Goal: Task Accomplishment & Management: Manage account settings

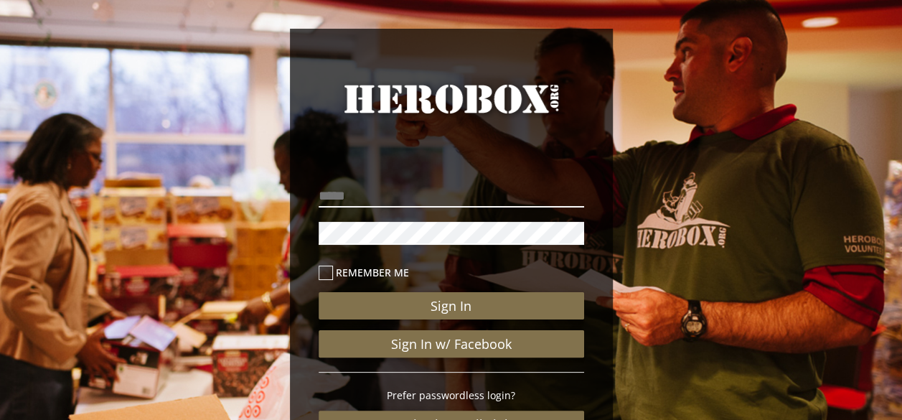
click at [452, 192] on input "email" at bounding box center [452, 195] width 266 height 23
type input "**********"
click at [324, 276] on icon at bounding box center [326, 273] width 14 height 14
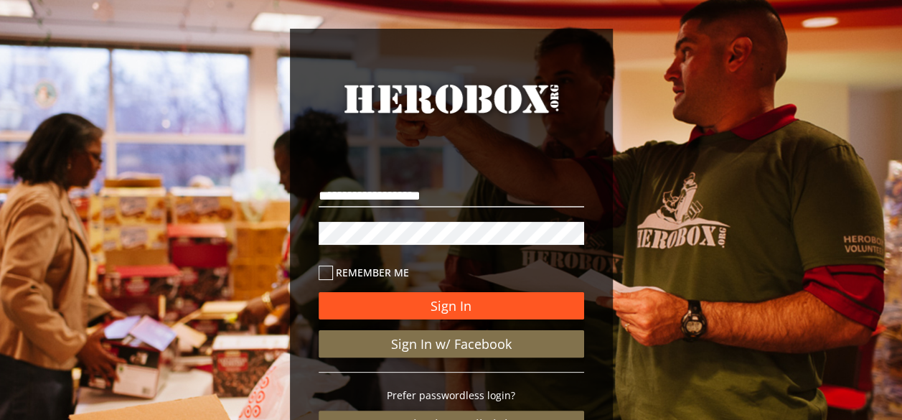
click at [415, 309] on button "Sign In" at bounding box center [452, 305] width 266 height 27
click at [420, 297] on button "Sign In" at bounding box center [452, 305] width 266 height 27
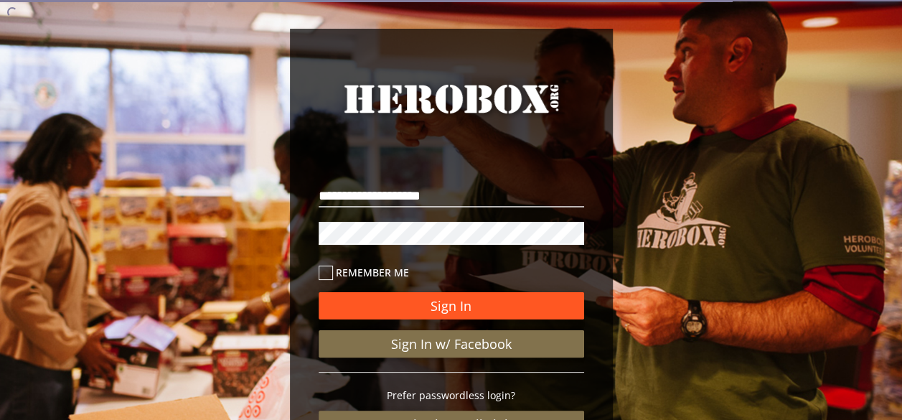
click at [417, 314] on button "Sign In" at bounding box center [452, 305] width 266 height 27
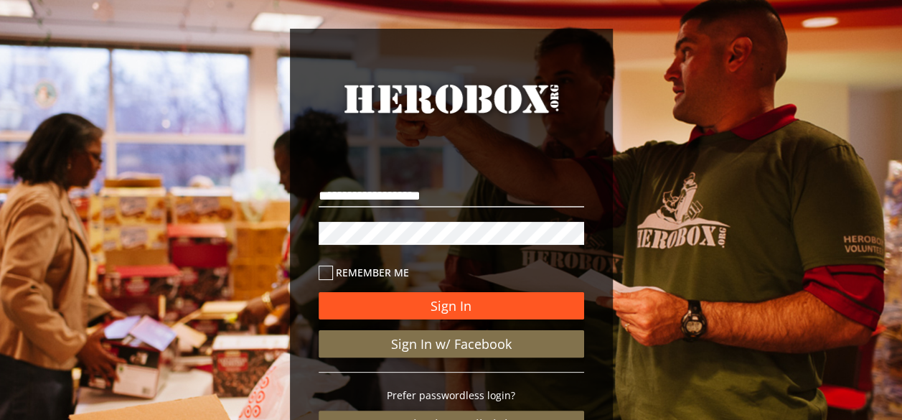
click at [413, 309] on button "Sign In" at bounding box center [452, 305] width 266 height 27
click at [428, 303] on button "Sign In" at bounding box center [452, 305] width 266 height 27
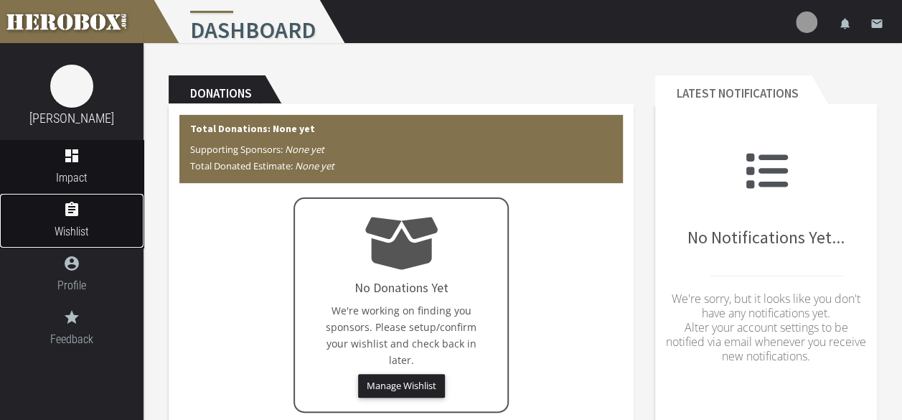
click at [80, 215] on icon "assignment" at bounding box center [72, 209] width 144 height 17
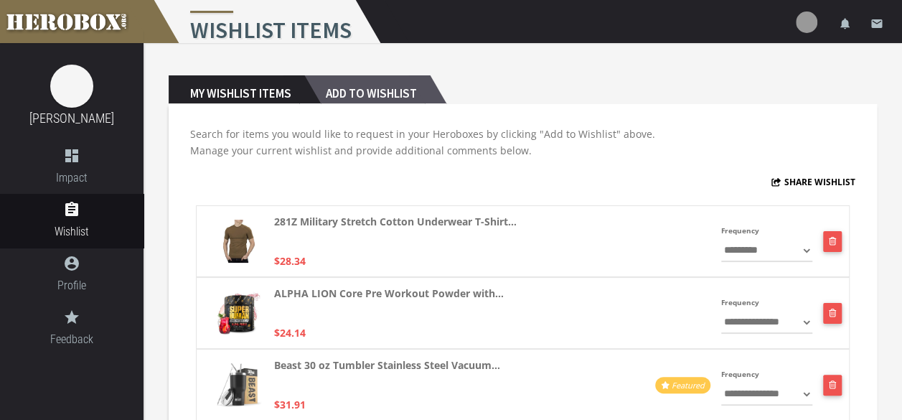
click at [359, 100] on h2 "Add to Wishlist" at bounding box center [367, 89] width 126 height 29
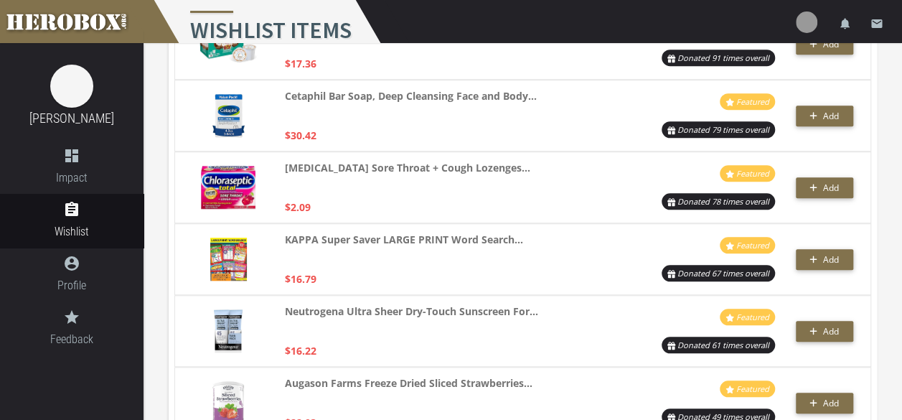
scroll to position [549, 0]
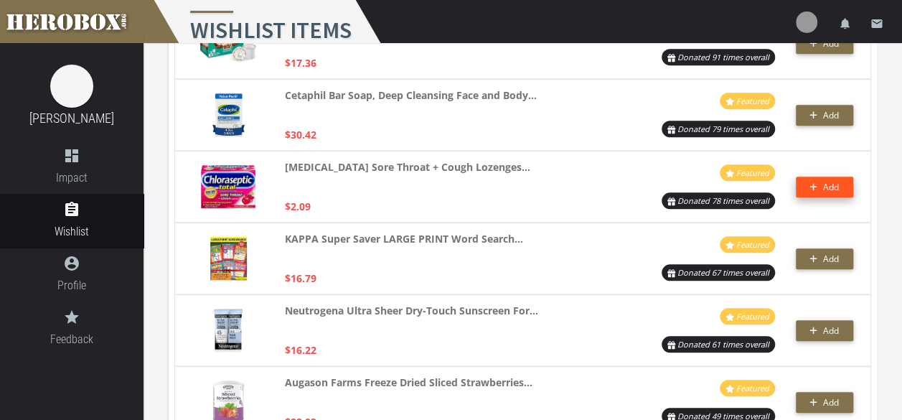
click at [822, 191] on span "Add" at bounding box center [823, 187] width 29 height 12
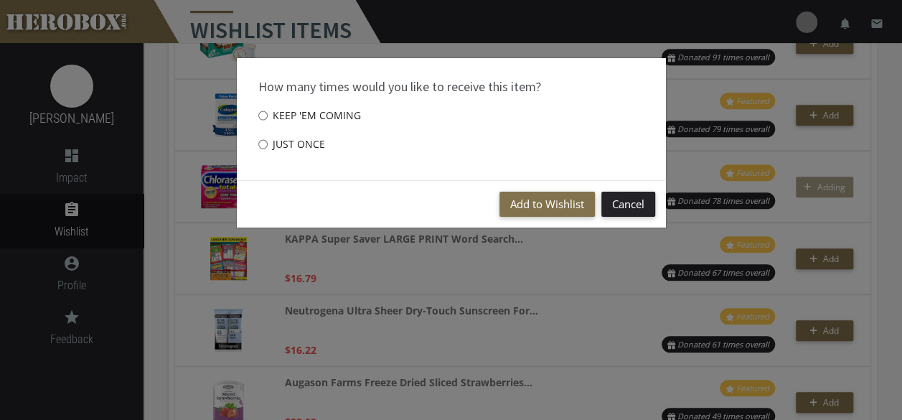
click at [309, 136] on label "Just once" at bounding box center [291, 144] width 67 height 29
click at [268, 136] on input "Just once" at bounding box center [262, 144] width 9 height 23
radio input "****"
click at [521, 198] on button "Add to Wishlist" at bounding box center [546, 204] width 95 height 25
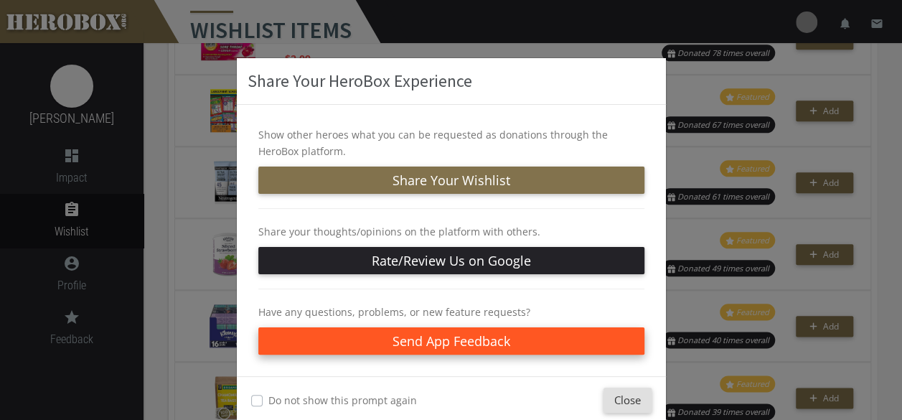
scroll to position [24, 0]
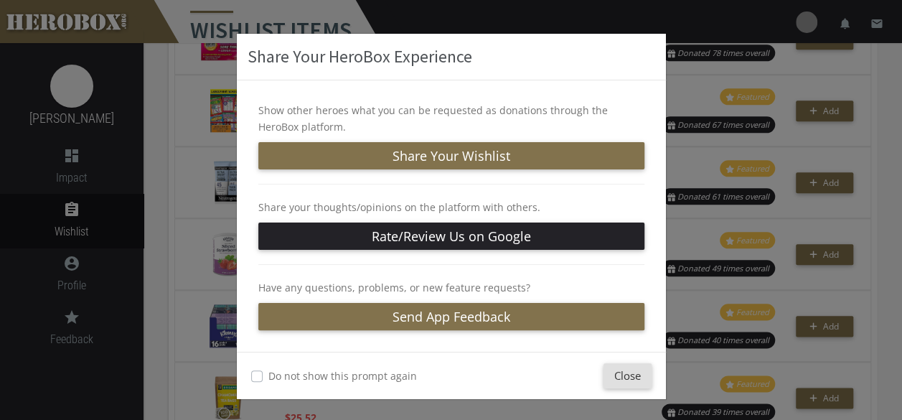
drag, startPoint x: 316, startPoint y: 359, endPoint x: 235, endPoint y: 367, distance: 81.5
click at [237, 367] on div "Do not show this prompt again Close" at bounding box center [451, 375] width 429 height 47
click at [244, 373] on div "Do not show this prompt again Close" at bounding box center [451, 375] width 429 height 47
click at [268, 375] on label "Do not show this prompt again" at bounding box center [342, 375] width 149 height 17
click at [636, 385] on button "Close" at bounding box center [627, 375] width 48 height 25
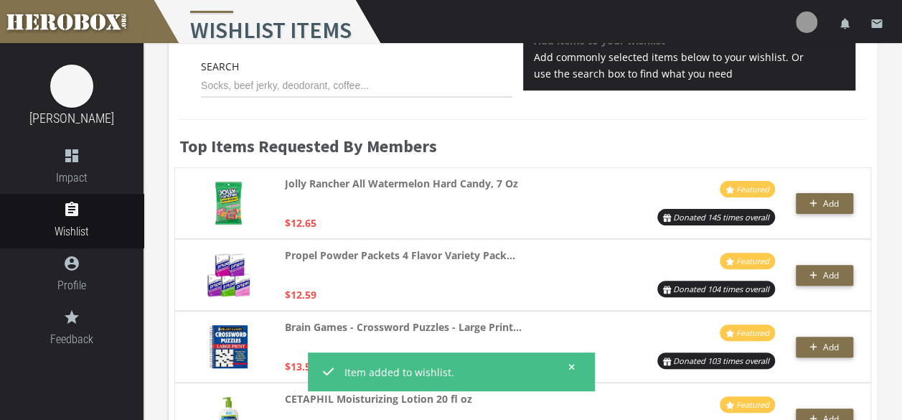
scroll to position [0, 0]
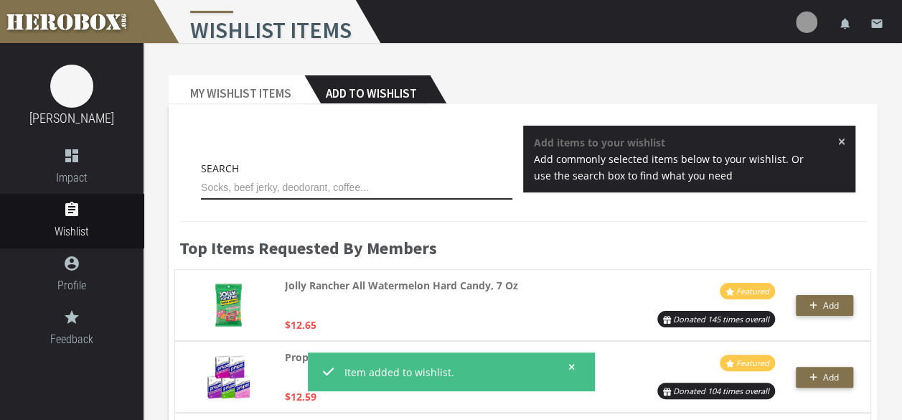
click at [435, 187] on input "text" at bounding box center [356, 188] width 311 height 23
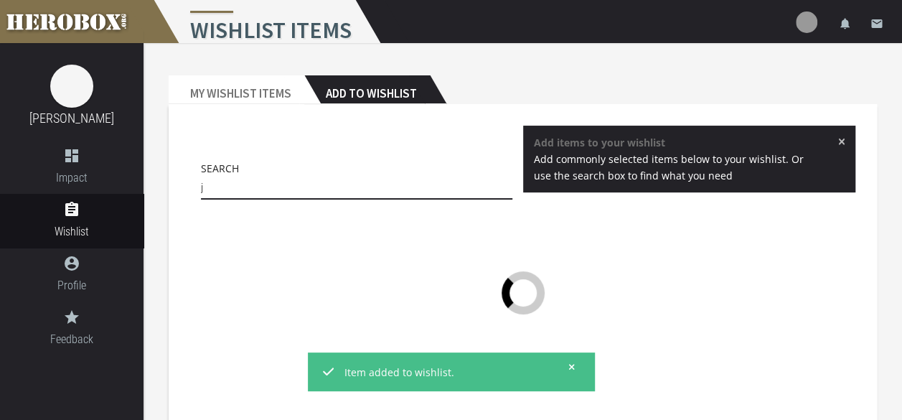
click at [435, 187] on input "j" at bounding box center [356, 188] width 311 height 23
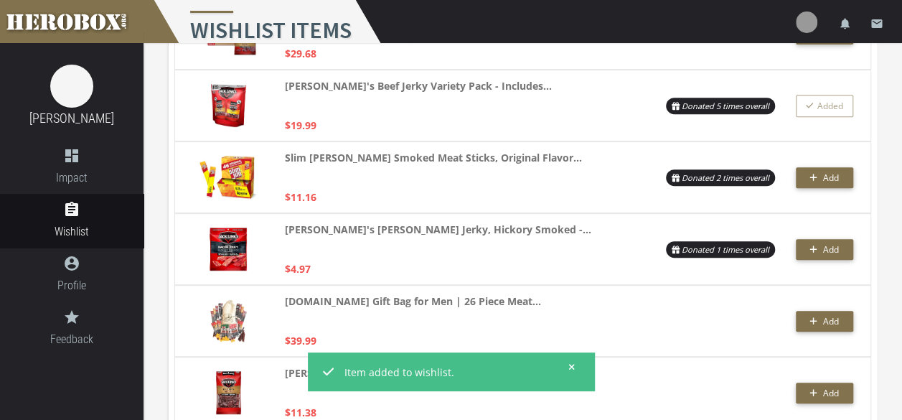
scroll to position [294, 0]
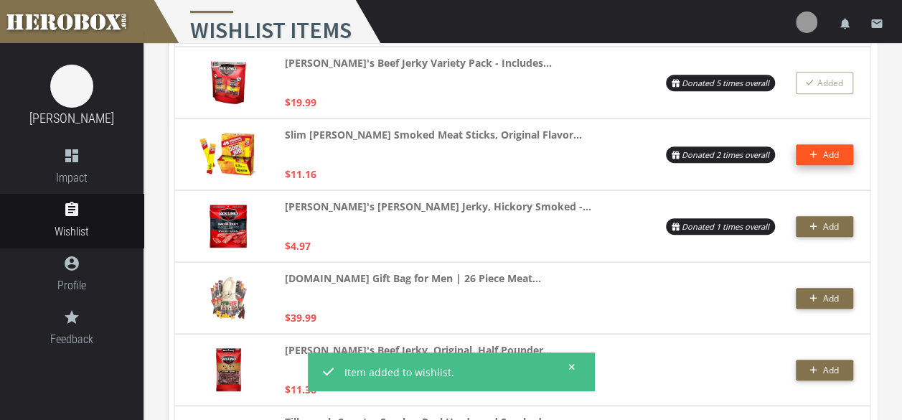
type input "jerk"
click at [819, 159] on button "Add" at bounding box center [824, 154] width 57 height 21
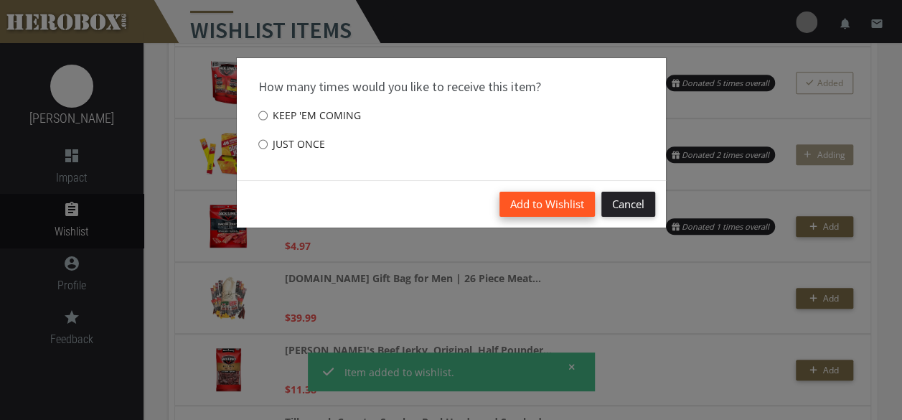
click at [528, 199] on button "Add to Wishlist" at bounding box center [546, 204] width 95 height 25
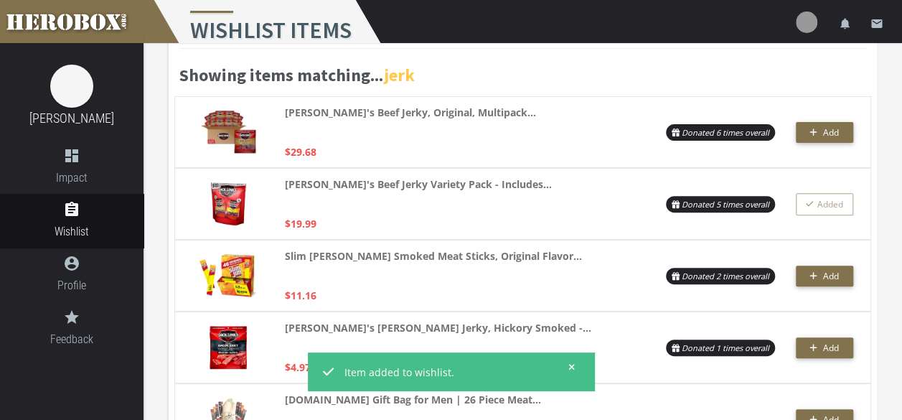
scroll to position [169, 0]
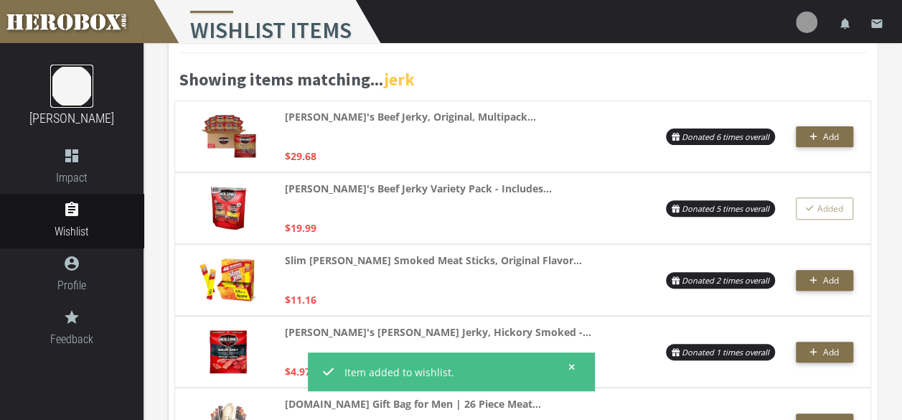
click at [92, 101] on link at bounding box center [71, 86] width 43 height 43
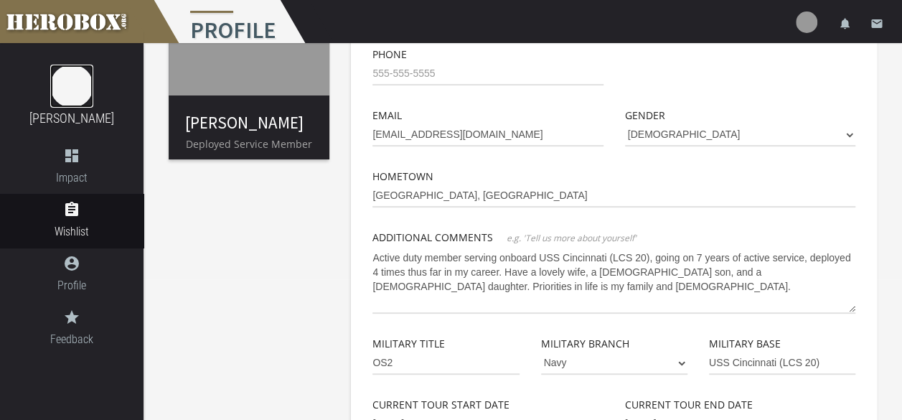
scroll to position [136, 0]
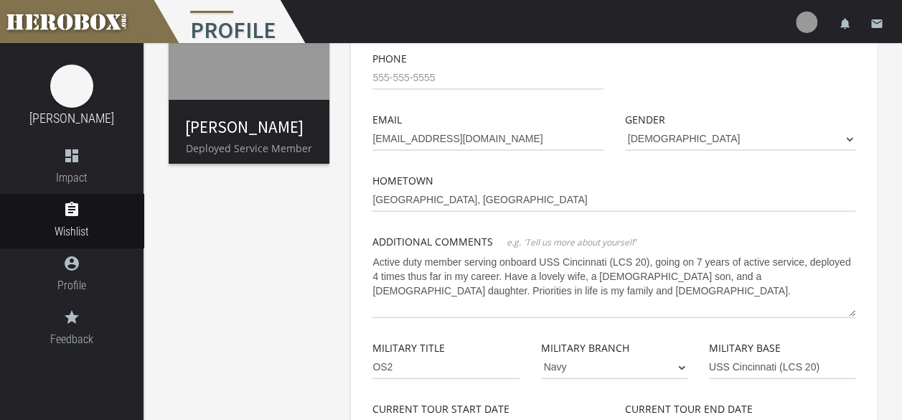
click at [207, 178] on div "[PERSON_NAME] Deployed Service Member Basic Info Profile Image First Name [PERS…" at bounding box center [523, 370] width 758 height 927
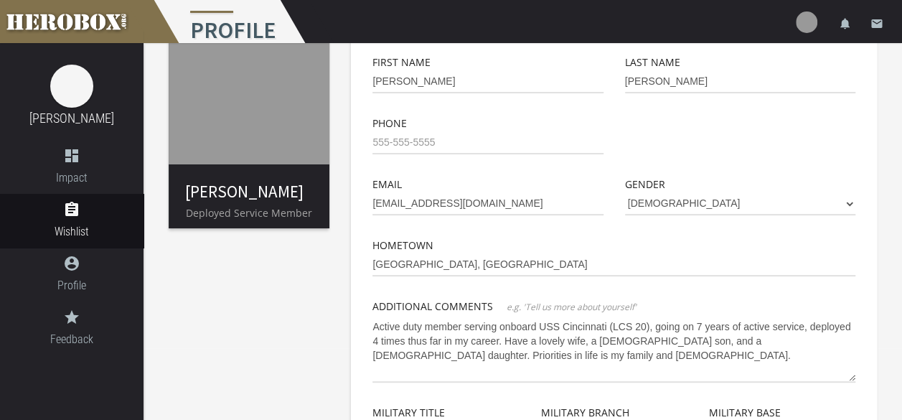
scroll to position [0, 0]
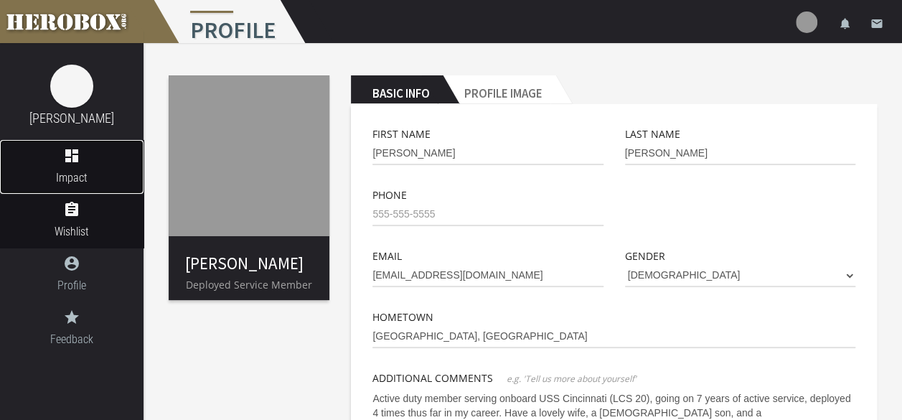
click at [72, 166] on link "dashboard Impact" at bounding box center [72, 167] width 144 height 54
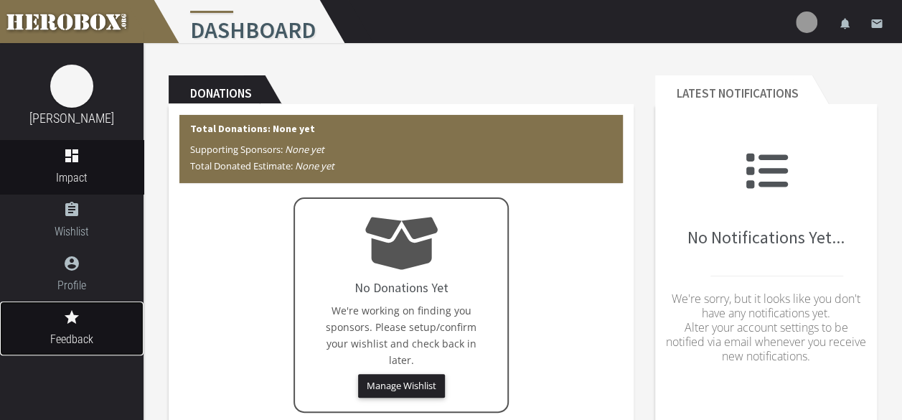
click at [80, 313] on icon "grade" at bounding box center [72, 317] width 144 height 17
